Goal: Information Seeking & Learning: Learn about a topic

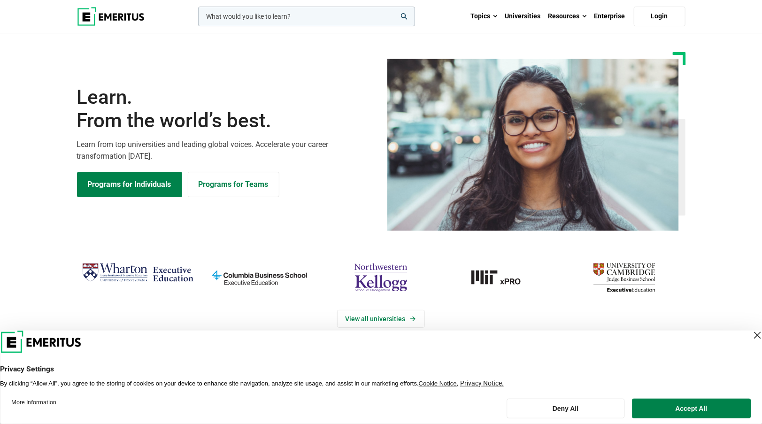
click at [751, 337] on div "Close Layer" at bounding box center [757, 335] width 13 height 13
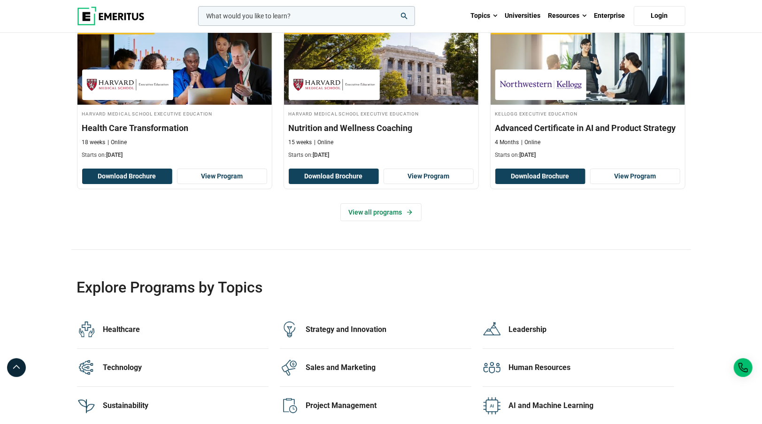
scroll to position [1784, 0]
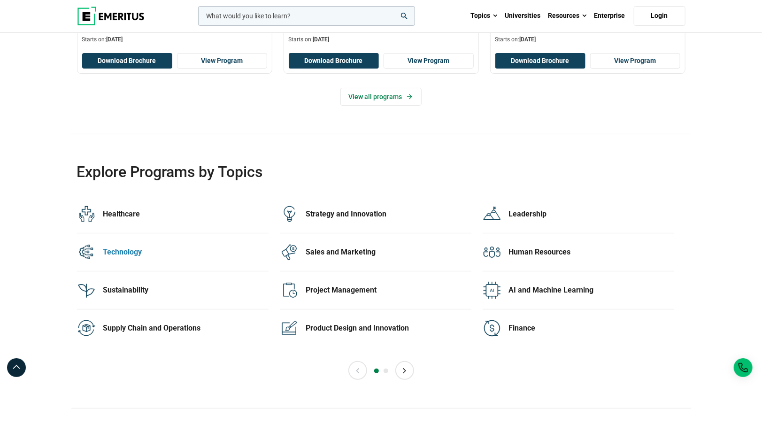
click at [132, 247] on div "Technology" at bounding box center [185, 252] width 165 height 10
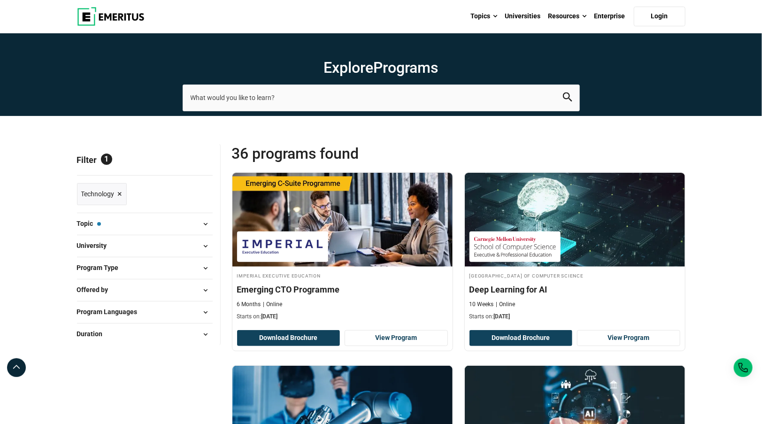
click at [183, 222] on button "Topic — Technology" at bounding box center [145, 224] width 136 height 14
click at [205, 223] on span at bounding box center [206, 224] width 14 height 14
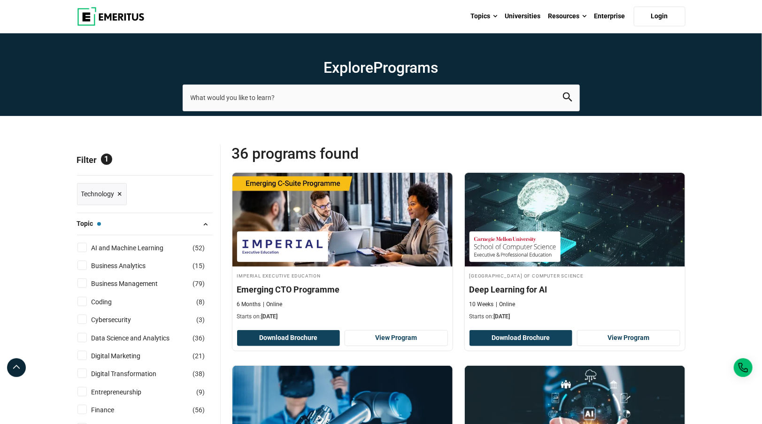
click at [83, 245] on input "AI and Machine Learning ( 52 )" at bounding box center [81, 247] width 9 height 9
checkbox input "true"
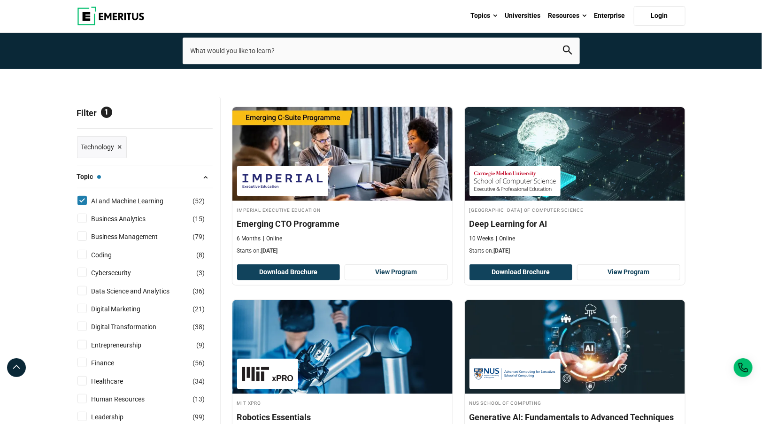
scroll to position [66, 0]
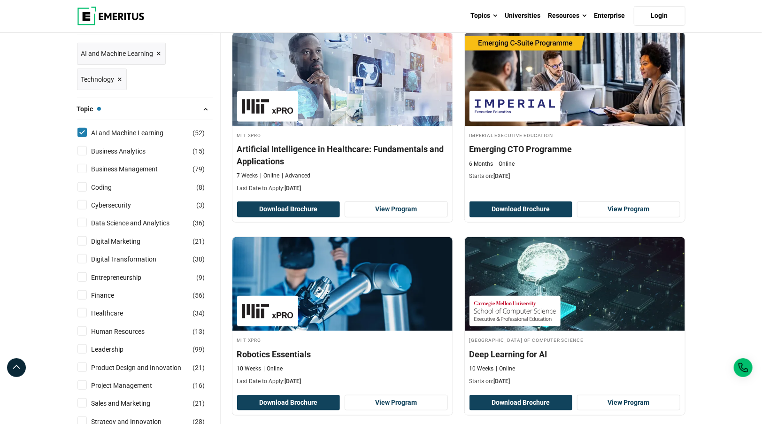
scroll to position [141, 0]
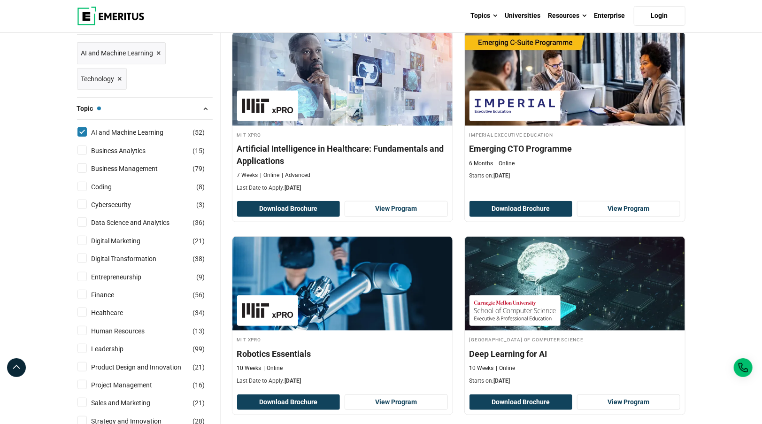
click at [82, 187] on input "Coding ( 8 )" at bounding box center [81, 186] width 9 height 9
checkbox input "true"
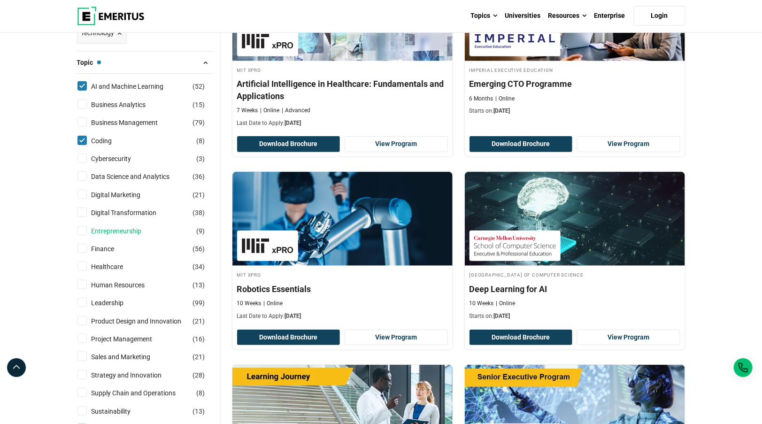
scroll to position [188, 0]
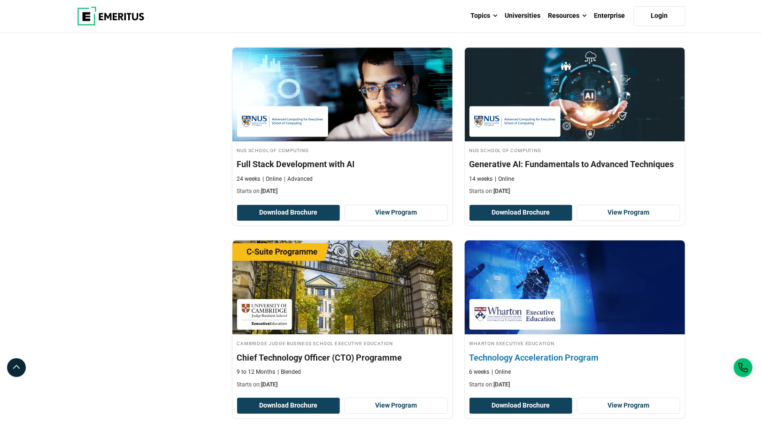
scroll to position [1315, 0]
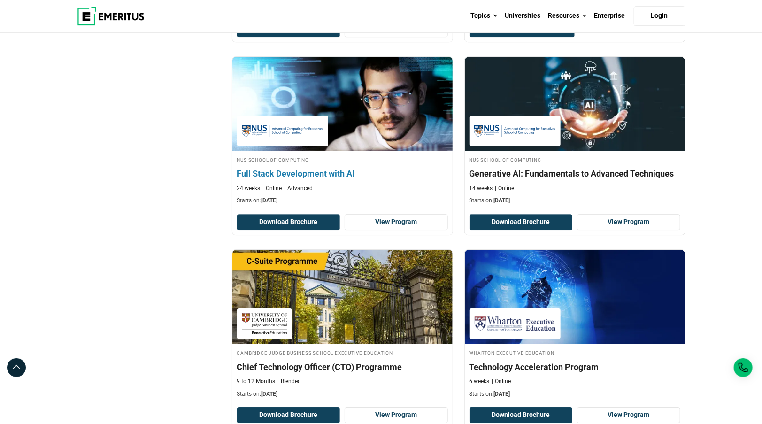
click at [352, 109] on img at bounding box center [342, 103] width 242 height 103
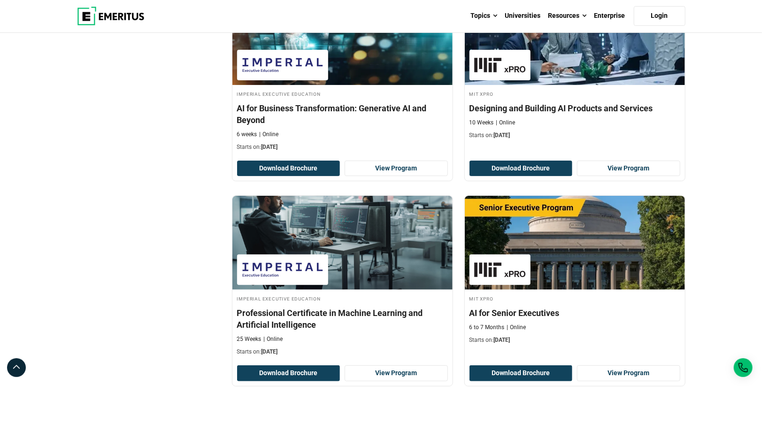
scroll to position [1831, 0]
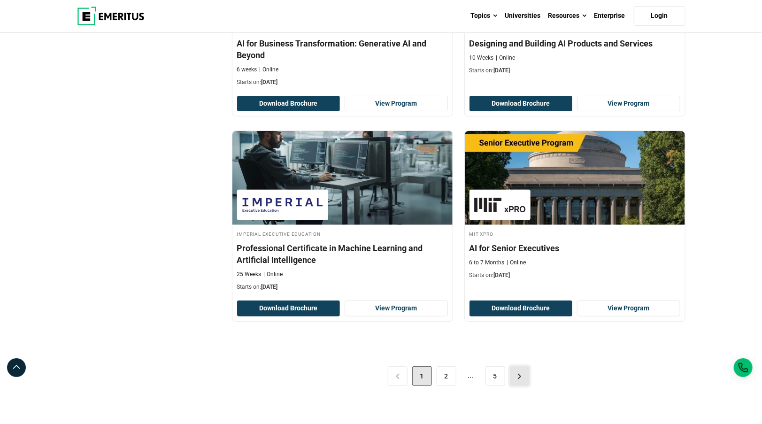
click at [521, 372] on link ">" at bounding box center [520, 376] width 20 height 20
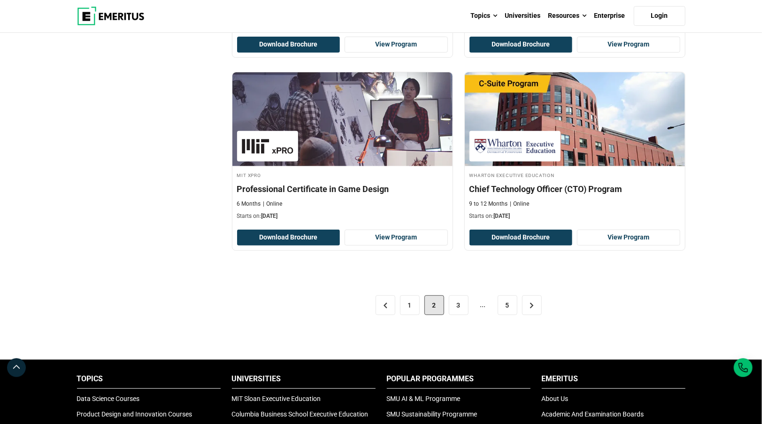
scroll to position [1972, 0]
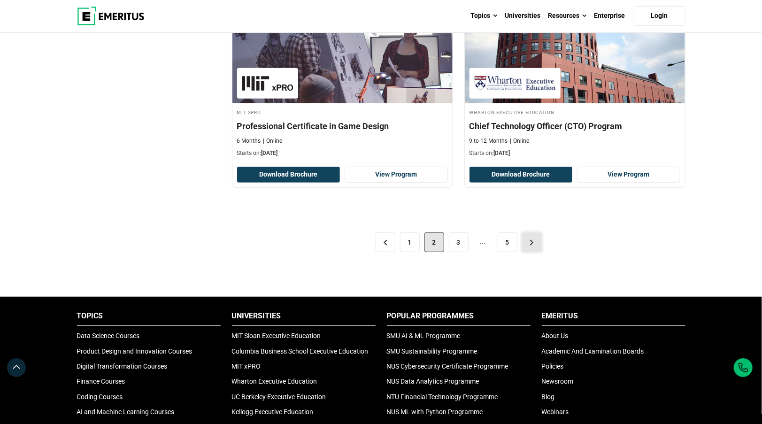
click at [534, 232] on link ">" at bounding box center [532, 242] width 20 height 20
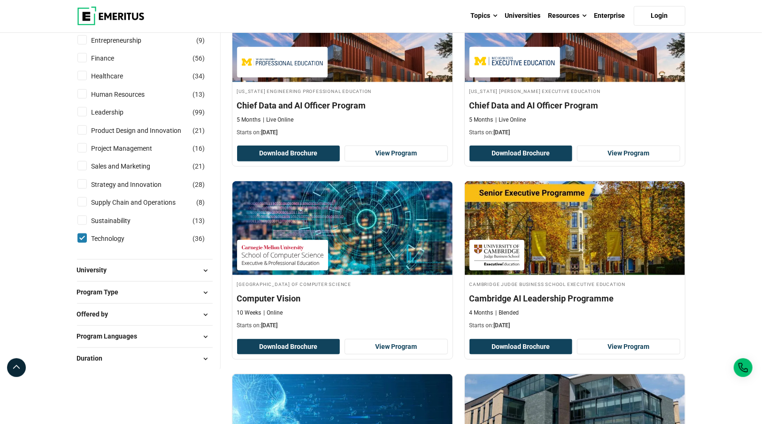
scroll to position [376, 0]
